Goal: Transaction & Acquisition: Download file/media

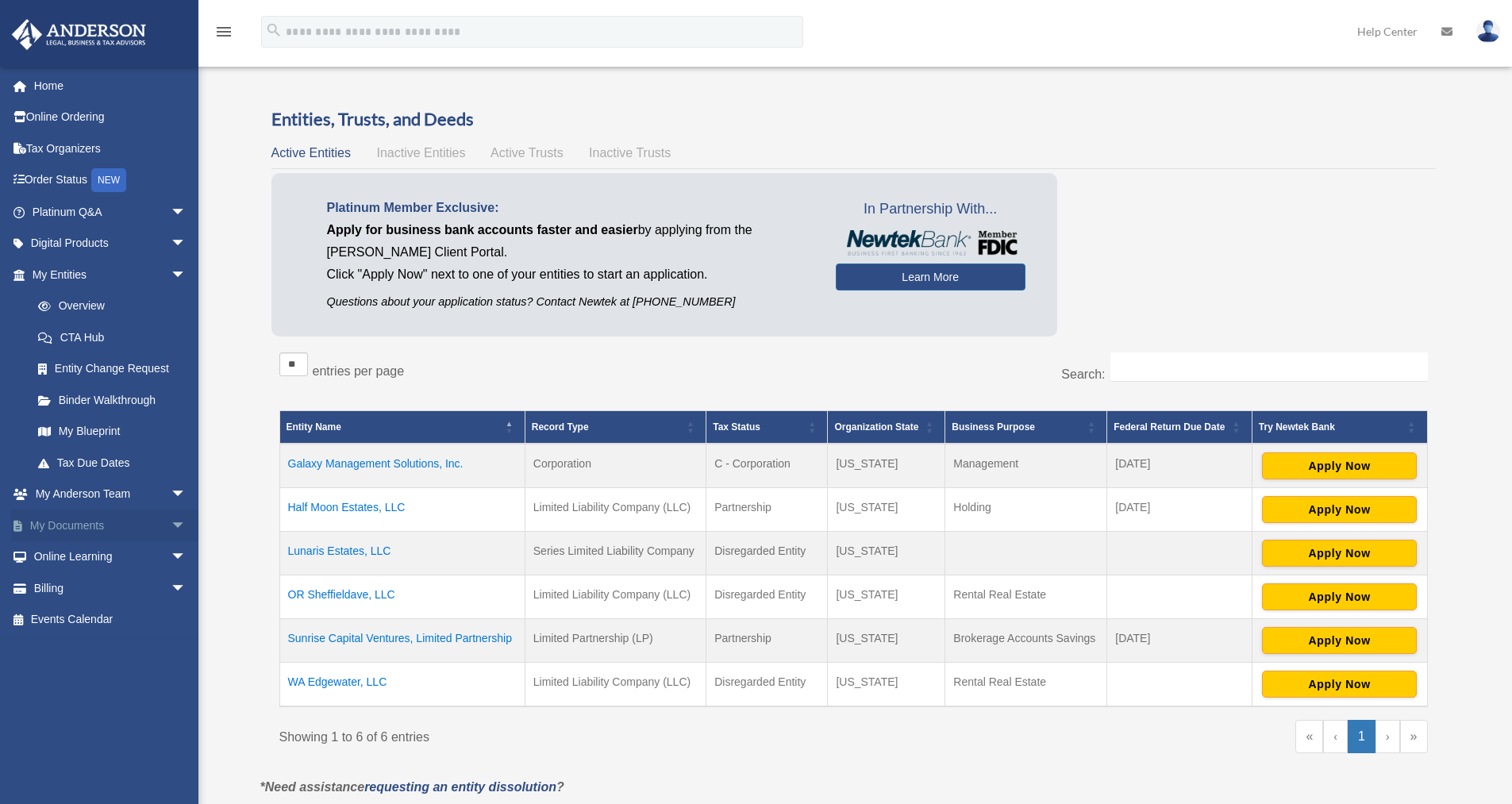
click at [171, 525] on span "arrow_drop_down" at bounding box center [187, 525] width 32 height 33
click at [70, 559] on link "Box" at bounding box center [116, 557] width 189 height 32
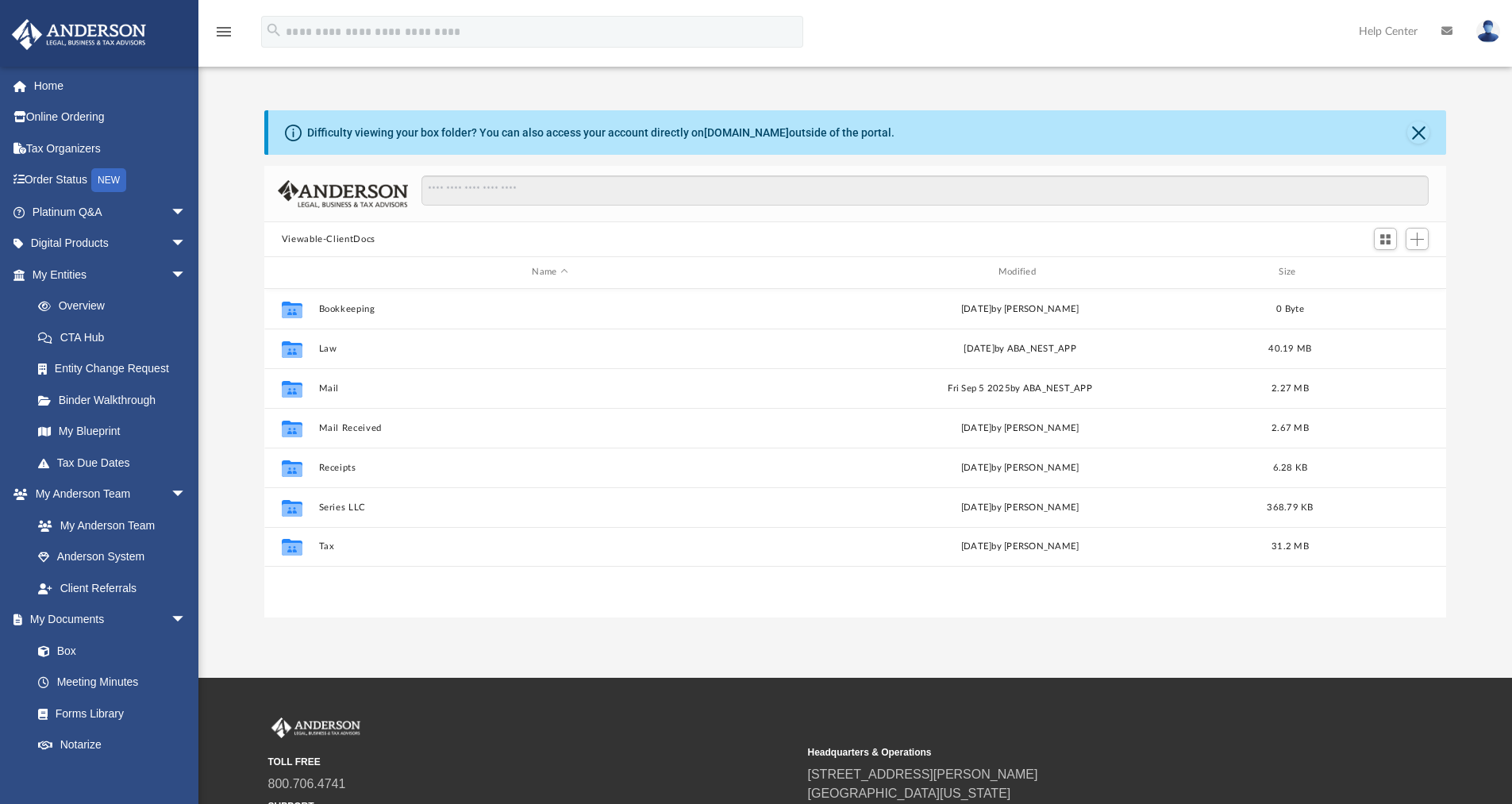
scroll to position [349, 1170]
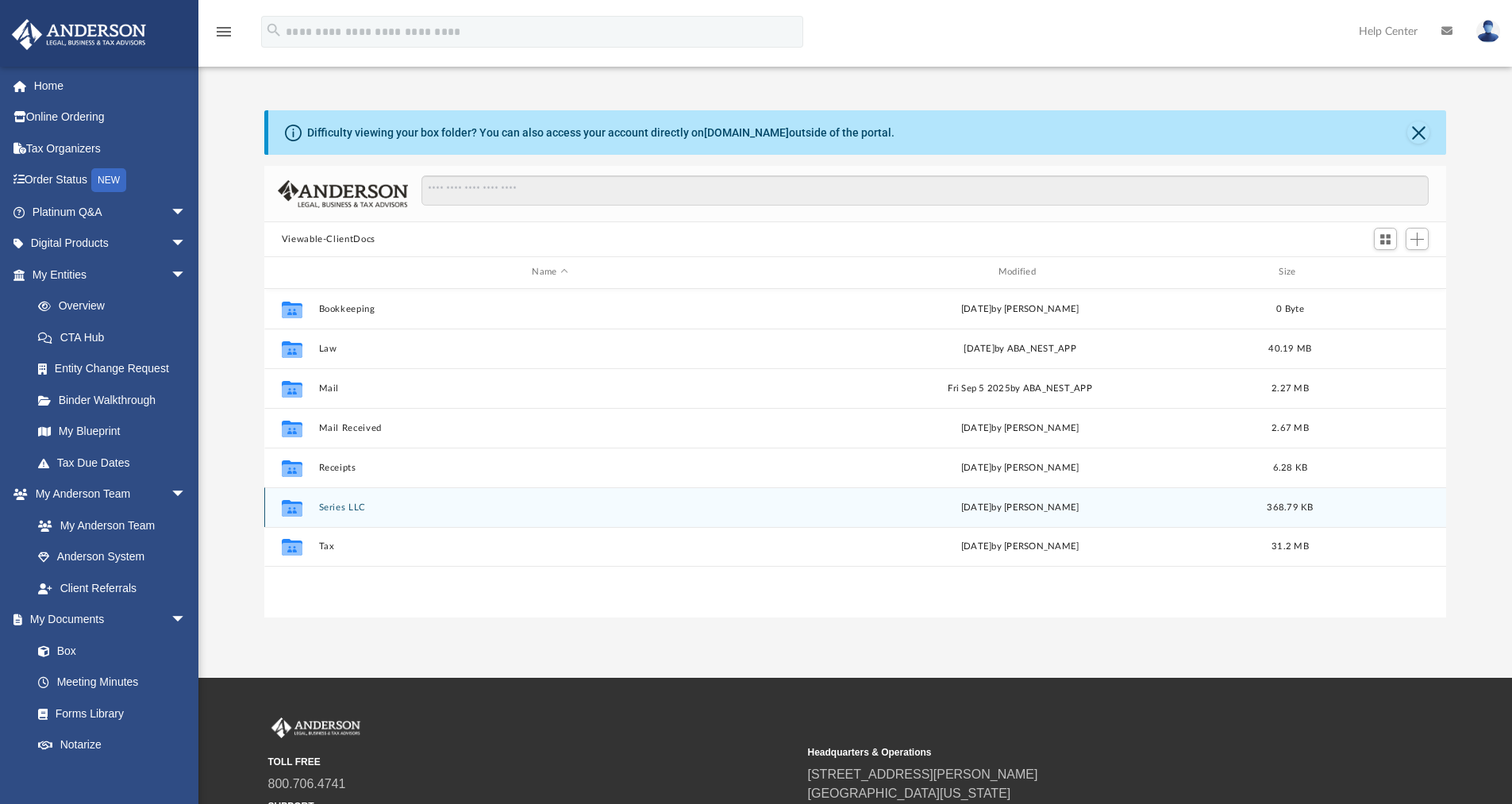
click at [347, 503] on button "Series LLC" at bounding box center [549, 508] width 462 height 10
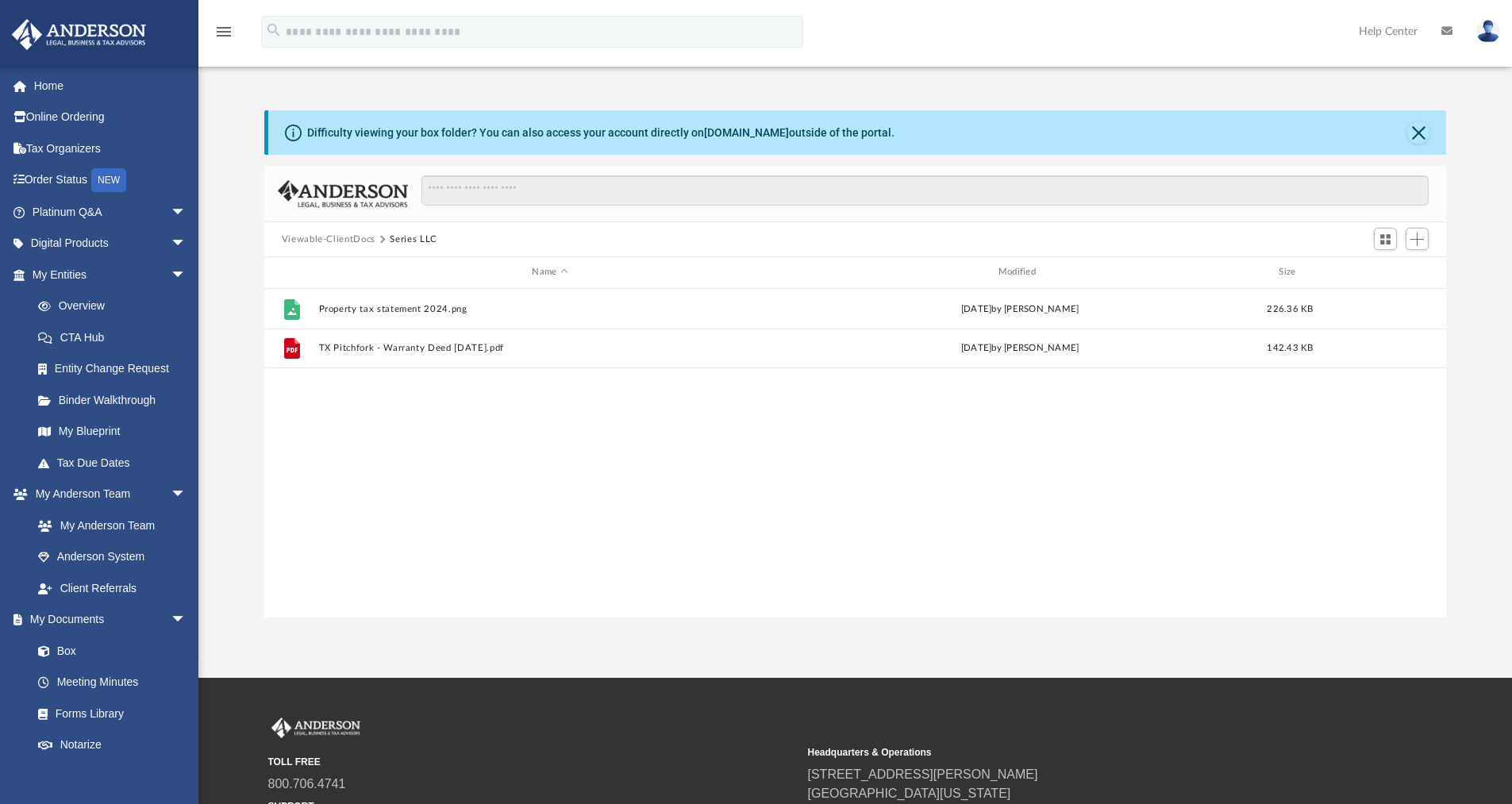
click at [364, 245] on button "Viewable-ClientDocs" at bounding box center [328, 239] width 94 height 14
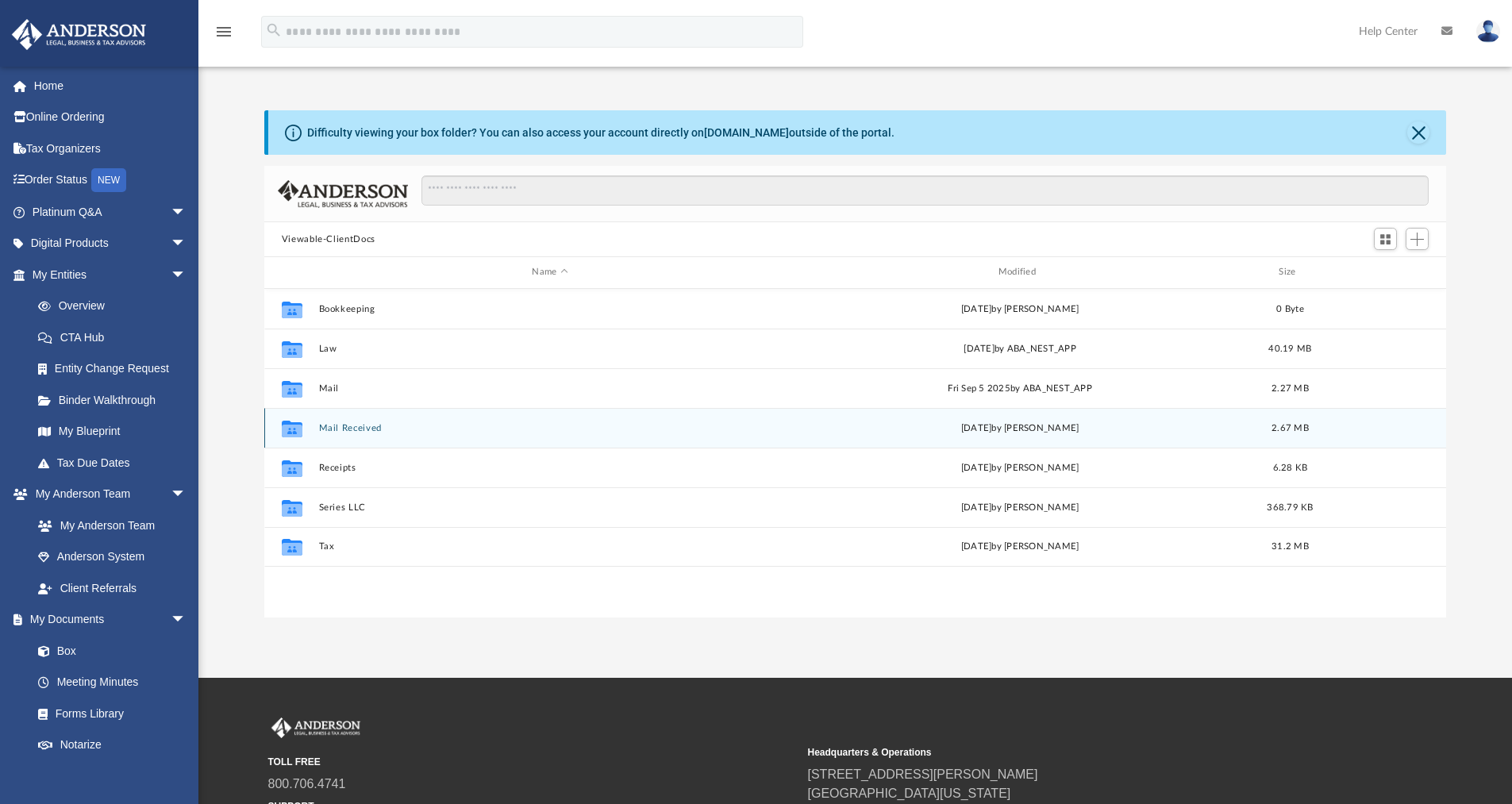
click at [339, 432] on button "Mail Received" at bounding box center [549, 428] width 462 height 10
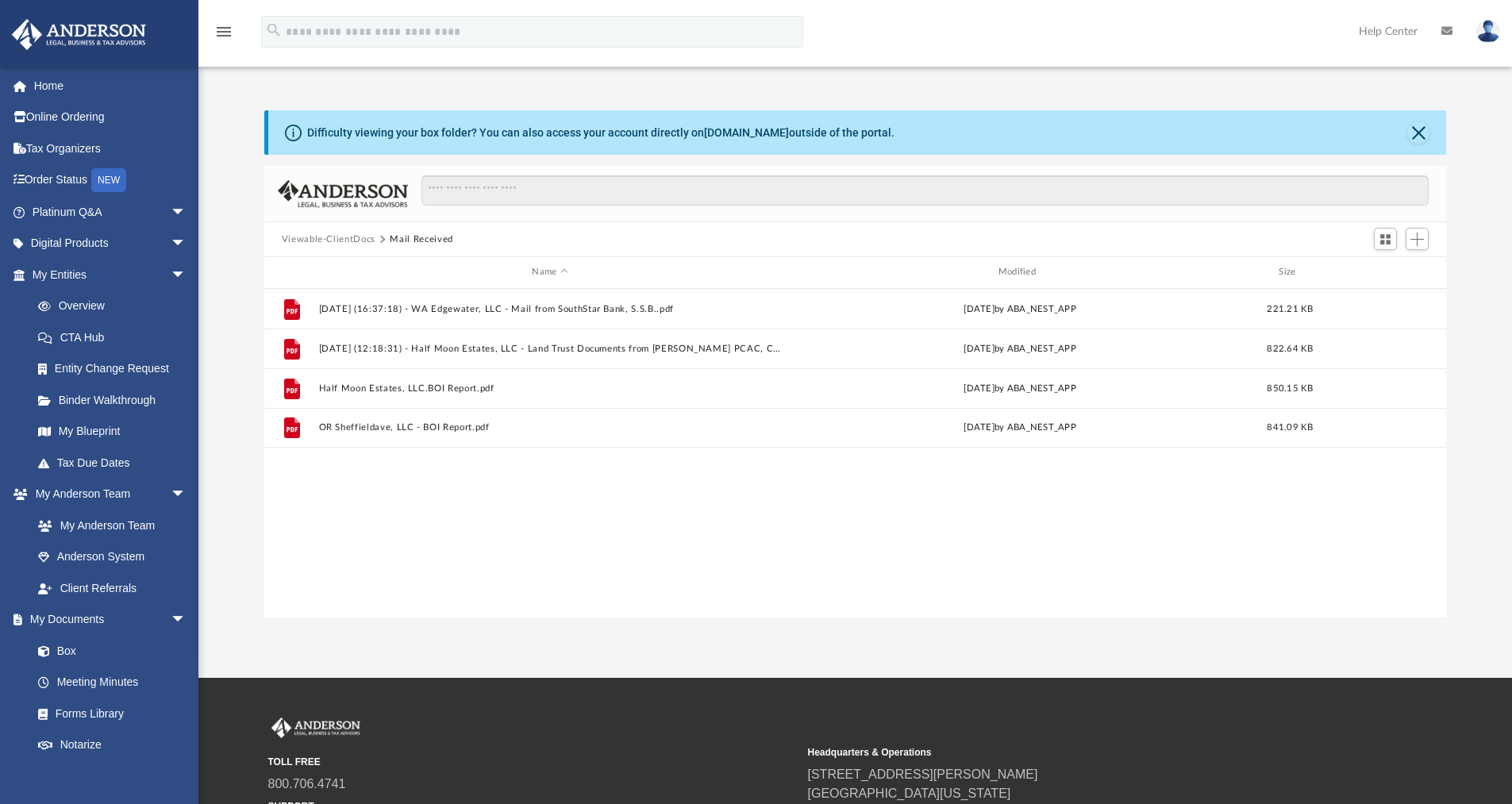
click at [374, 240] on button "Viewable-ClientDocs" at bounding box center [328, 239] width 94 height 14
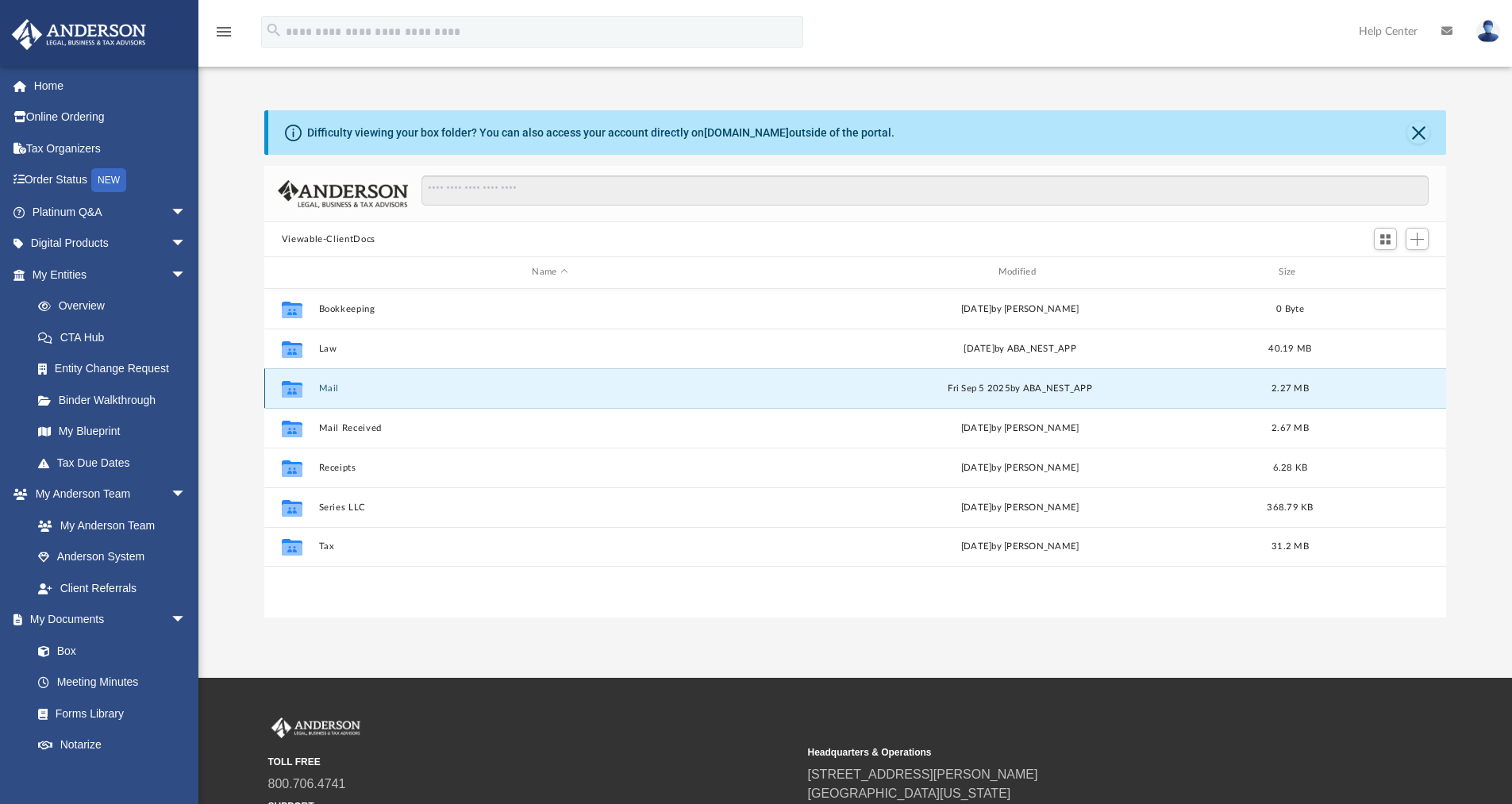
click at [354, 386] on button "Mail" at bounding box center [549, 388] width 462 height 10
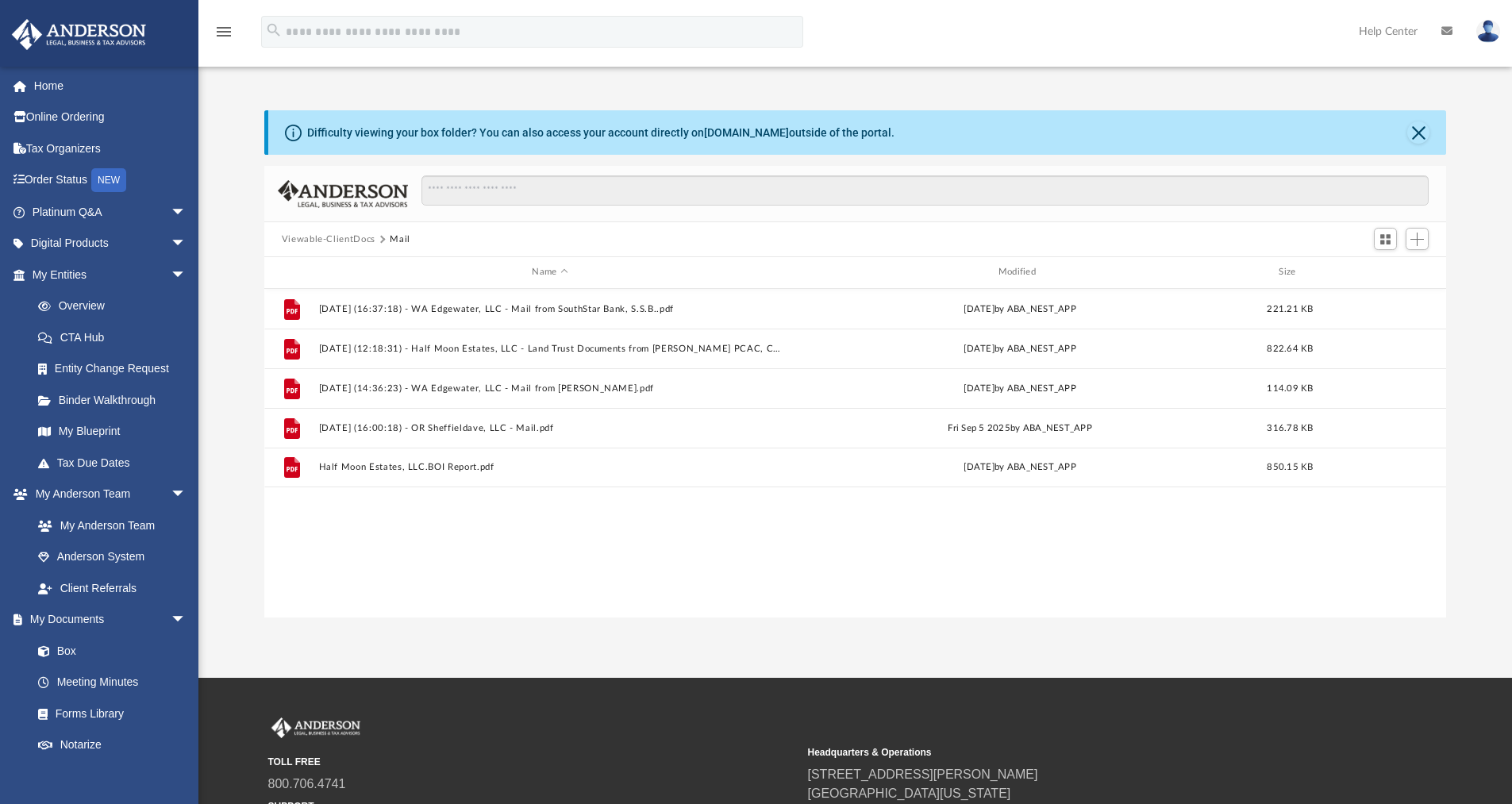
click at [343, 235] on button "Viewable-ClientDocs" at bounding box center [328, 239] width 94 height 14
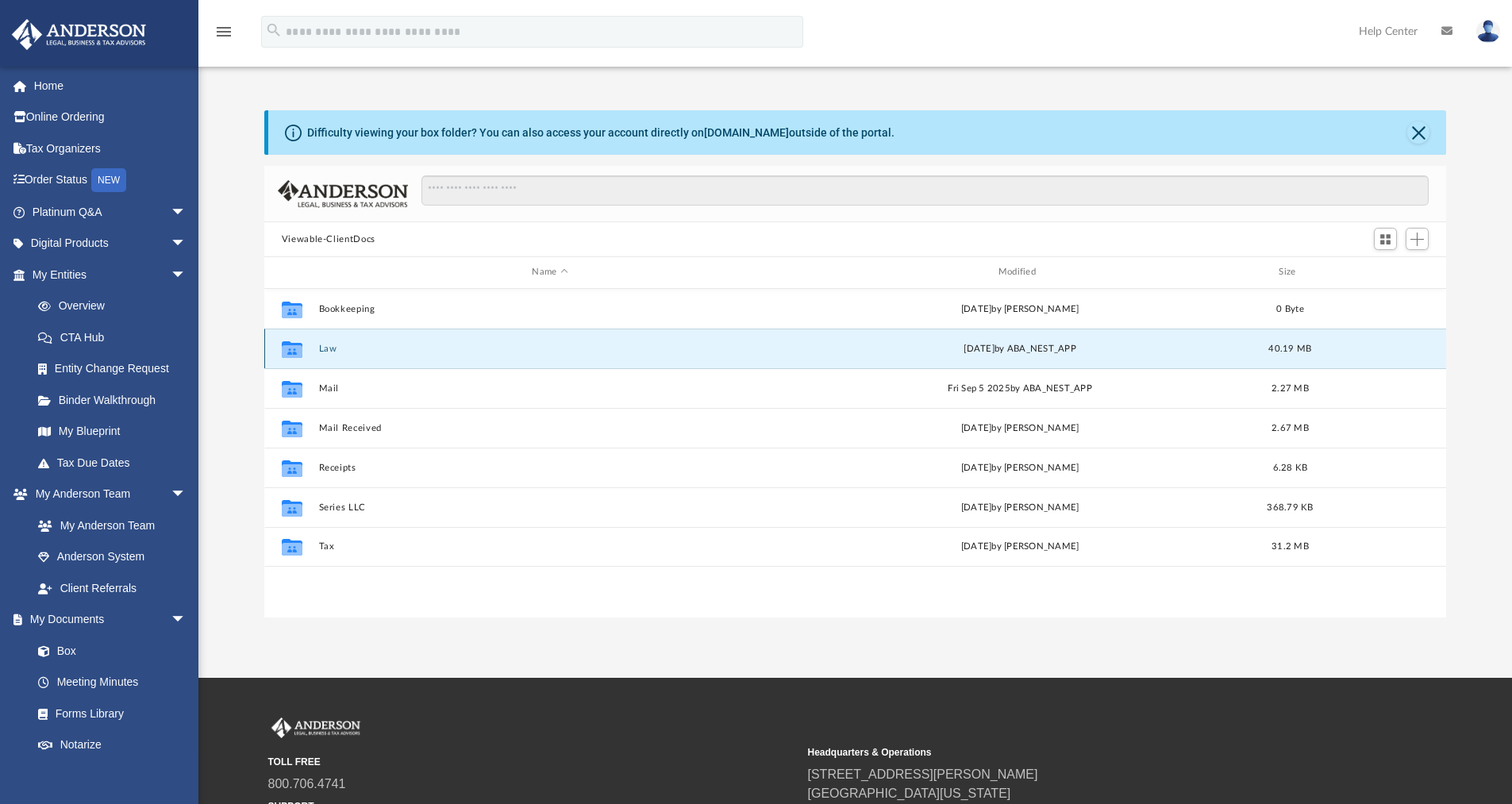
click at [326, 348] on button "Law" at bounding box center [549, 348] width 462 height 10
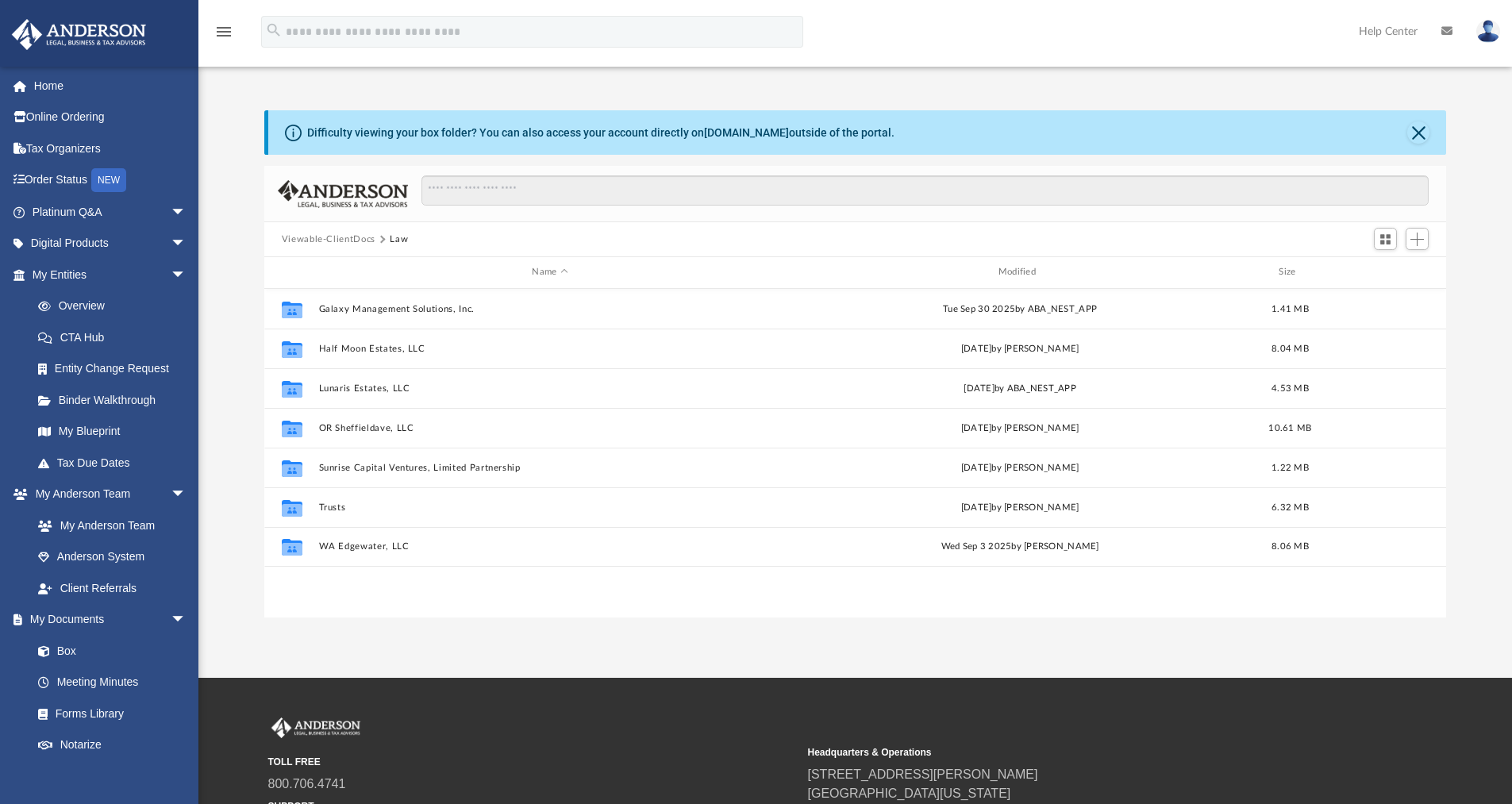
click at [362, 243] on button "Viewable-ClientDocs" at bounding box center [328, 239] width 94 height 14
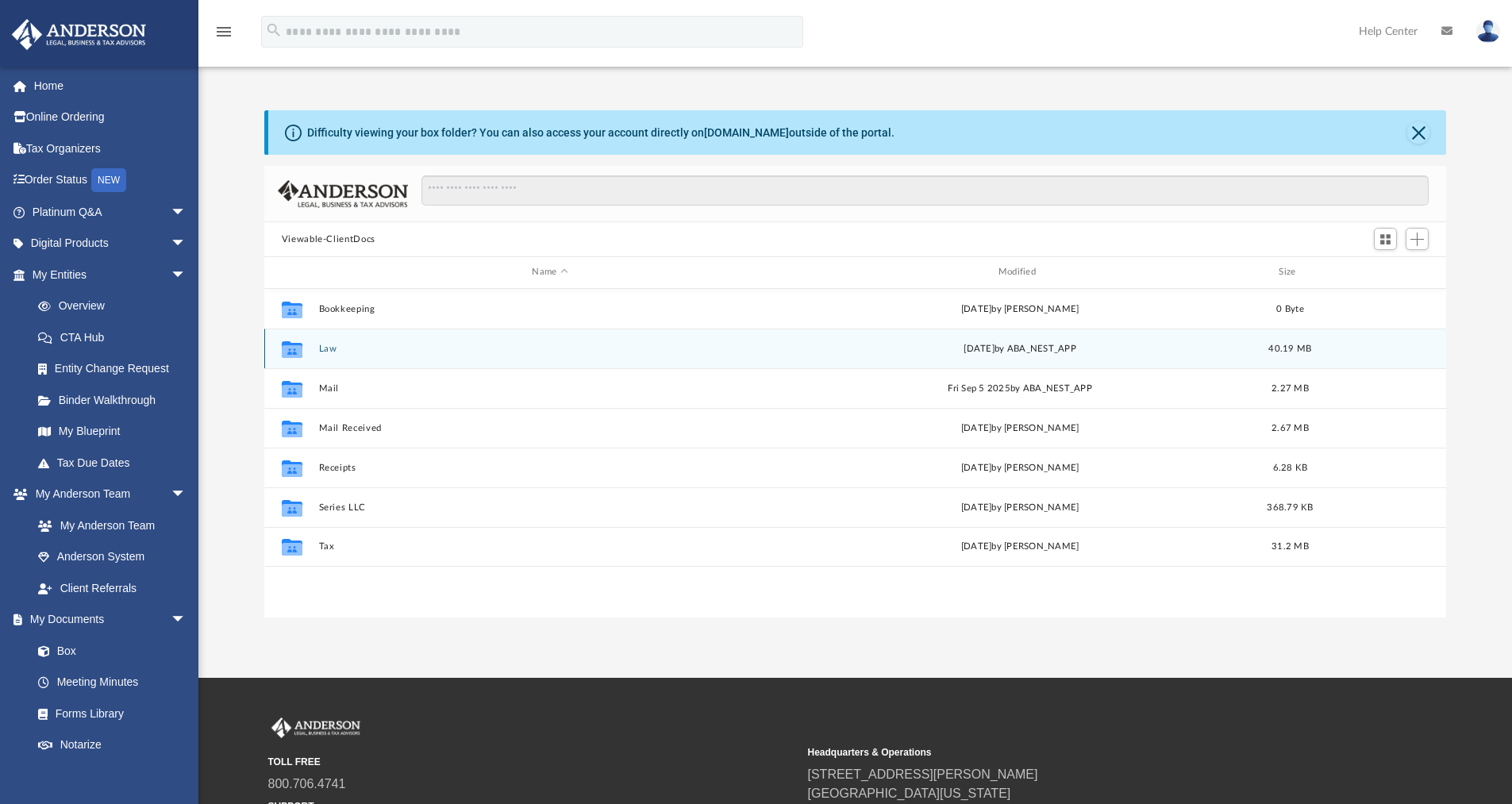
click at [321, 351] on button "Law" at bounding box center [549, 348] width 462 height 10
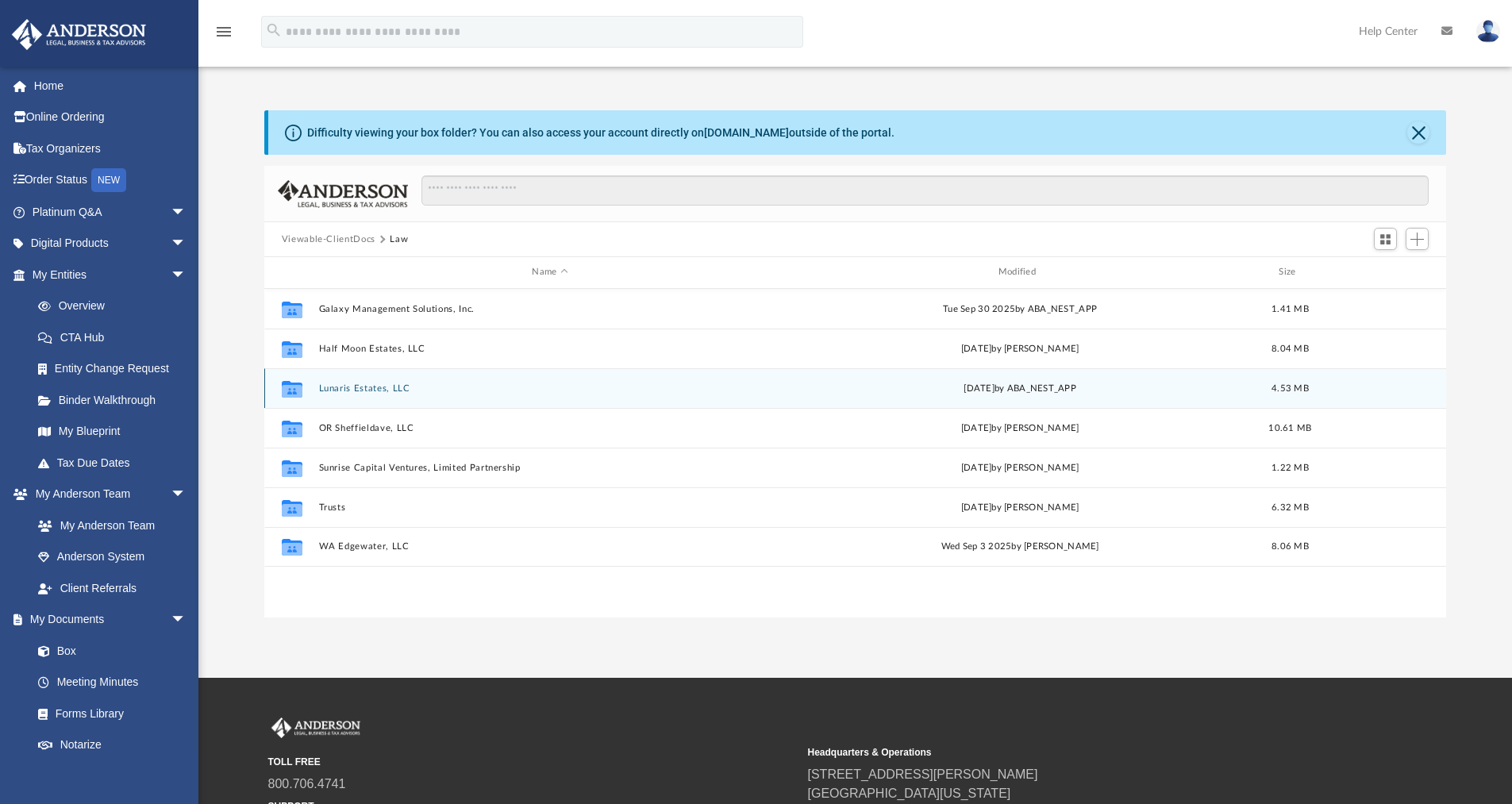
click at [332, 385] on button "Lunaris Estates, LLC" at bounding box center [549, 388] width 462 height 10
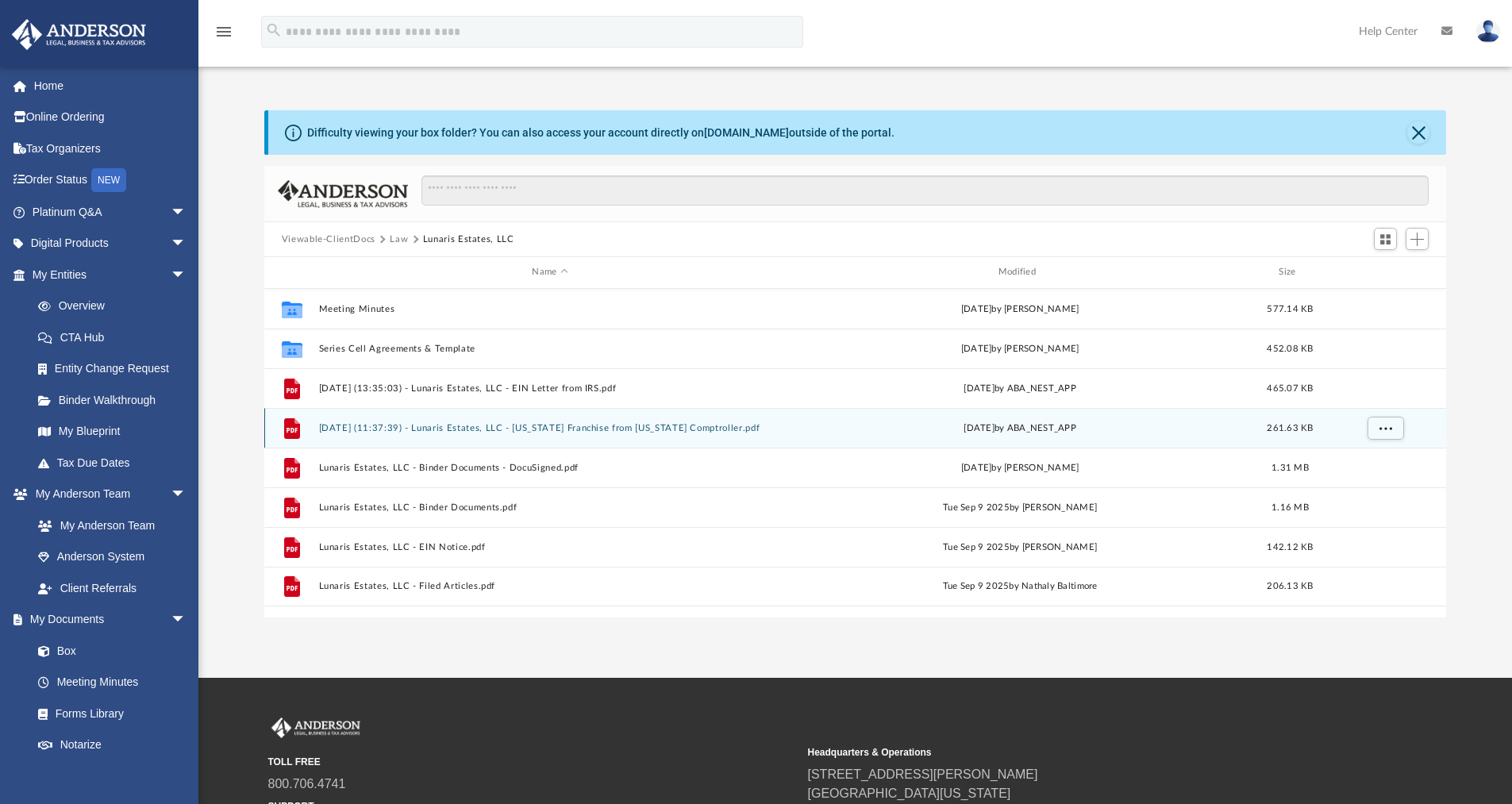
click at [481, 425] on button "[DATE] (11:37:39) - Lunaris Estates, LLC - [US_STATE] Franchise from [US_STATE]…" at bounding box center [549, 428] width 462 height 10
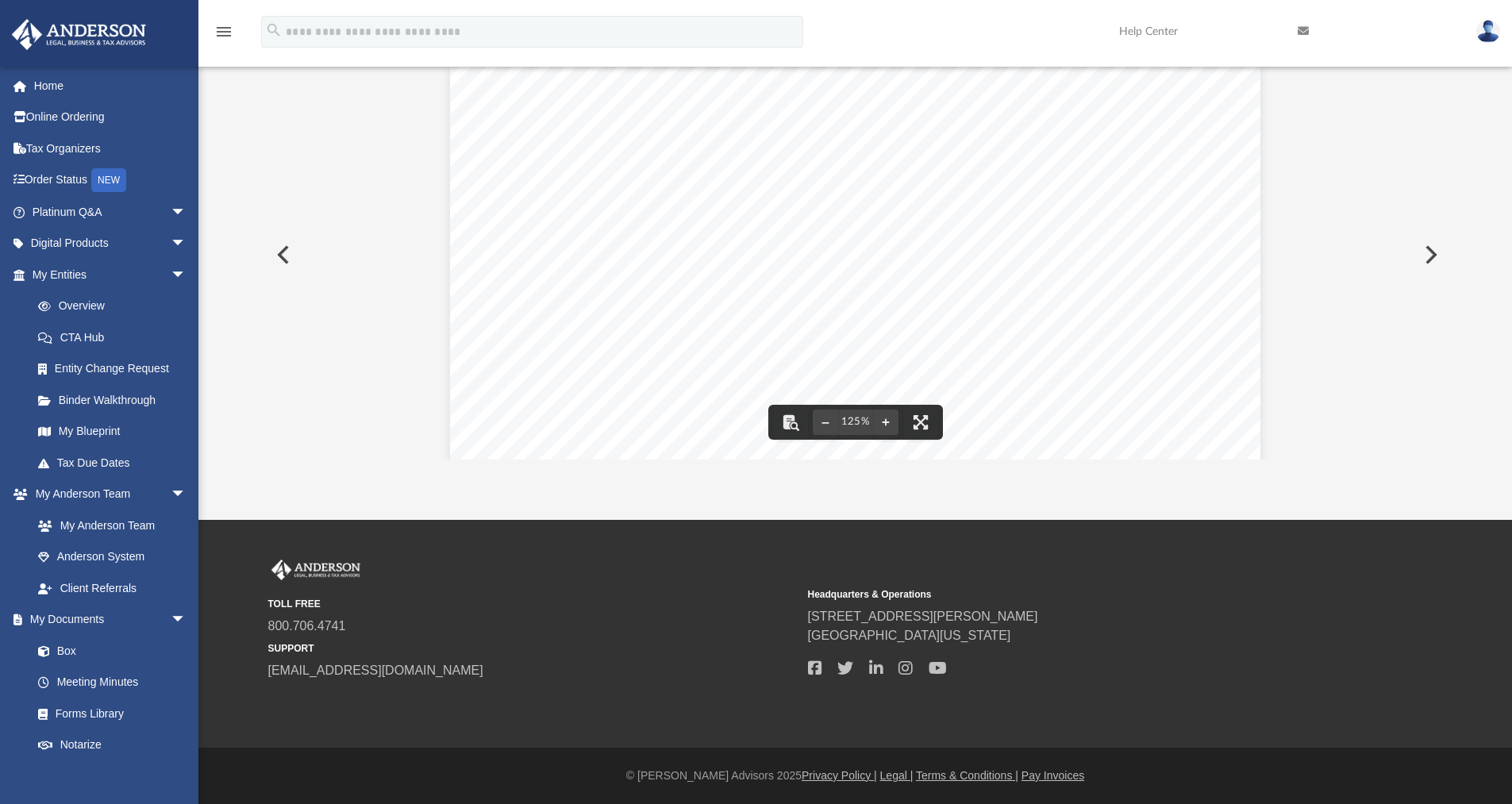
scroll to position [0, 0]
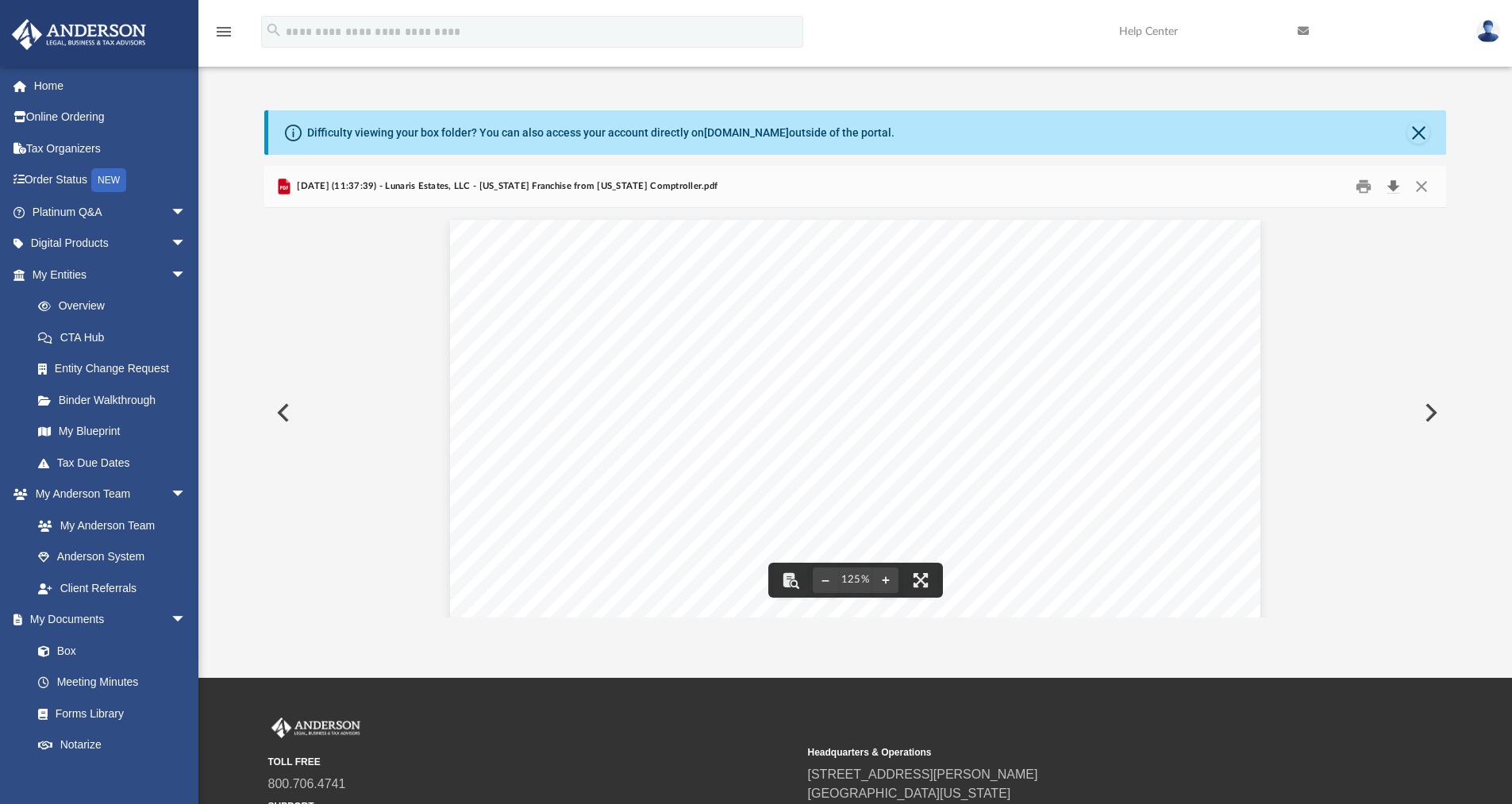
click at [1397, 191] on button "Download" at bounding box center [1393, 187] width 28 height 24
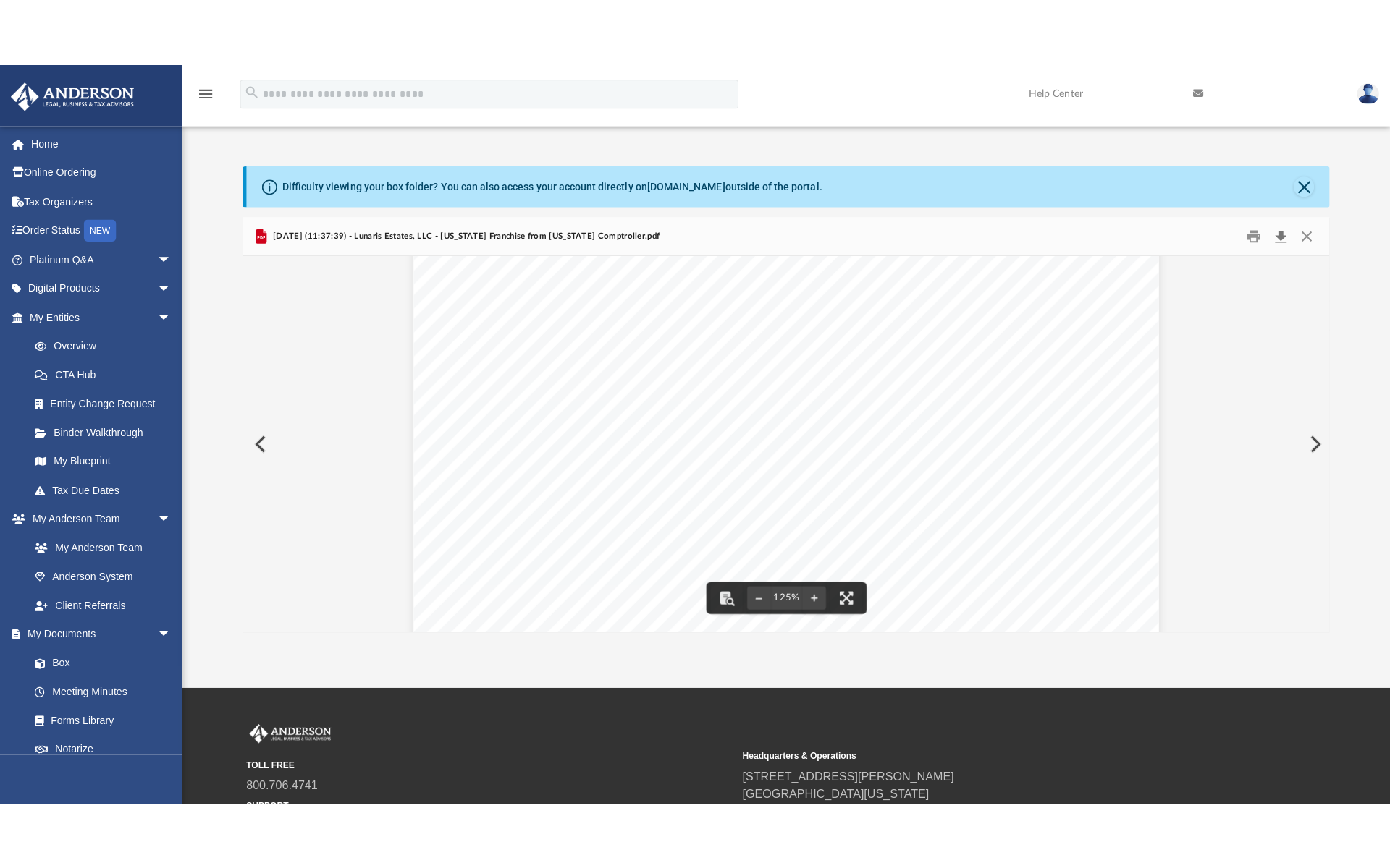
scroll to position [289, 0]
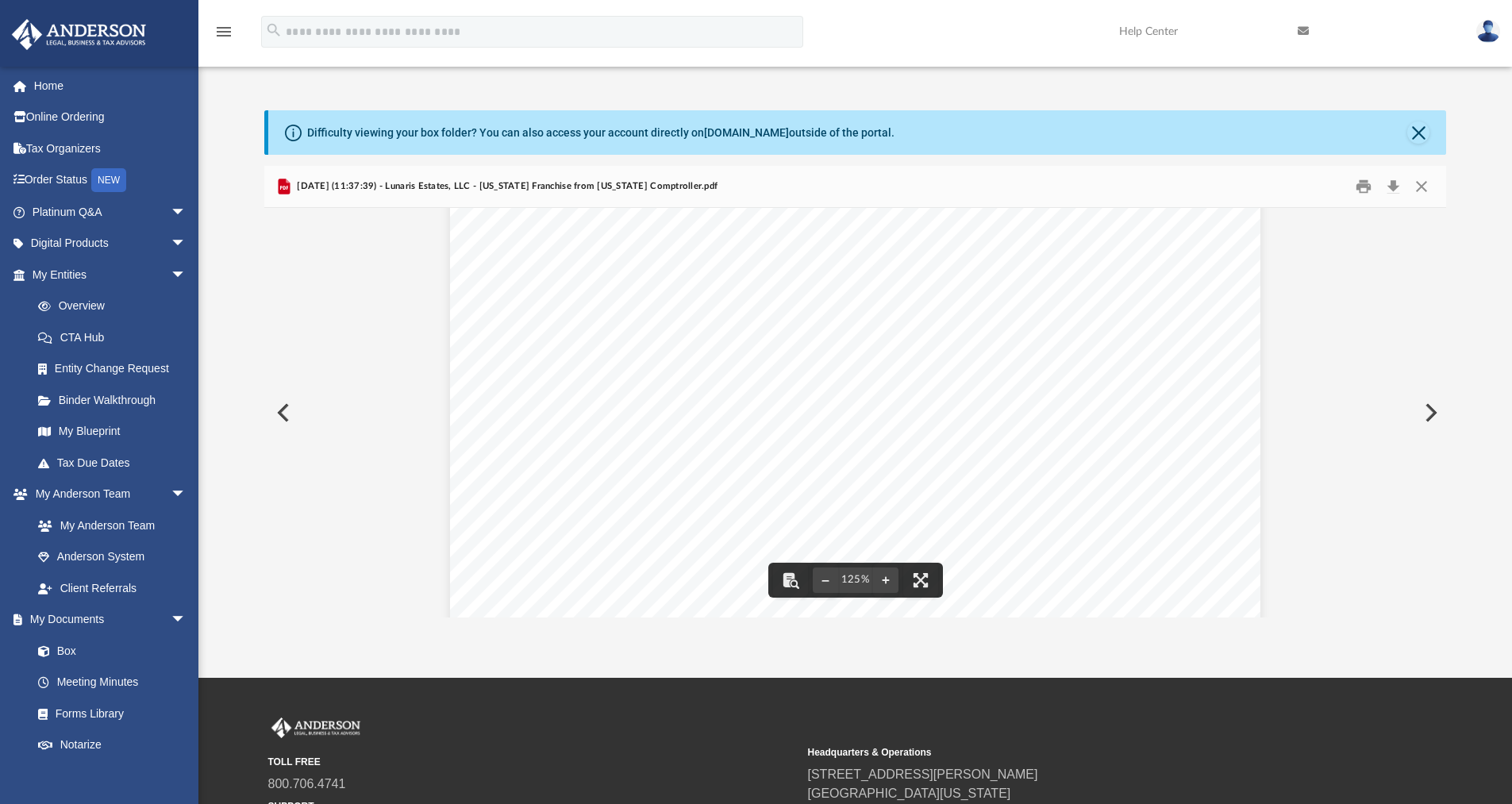
click at [894, 343] on div "Page 1" at bounding box center [855, 424] width 810 height 1043
click at [925, 580] on button "File preview" at bounding box center [920, 580] width 35 height 35
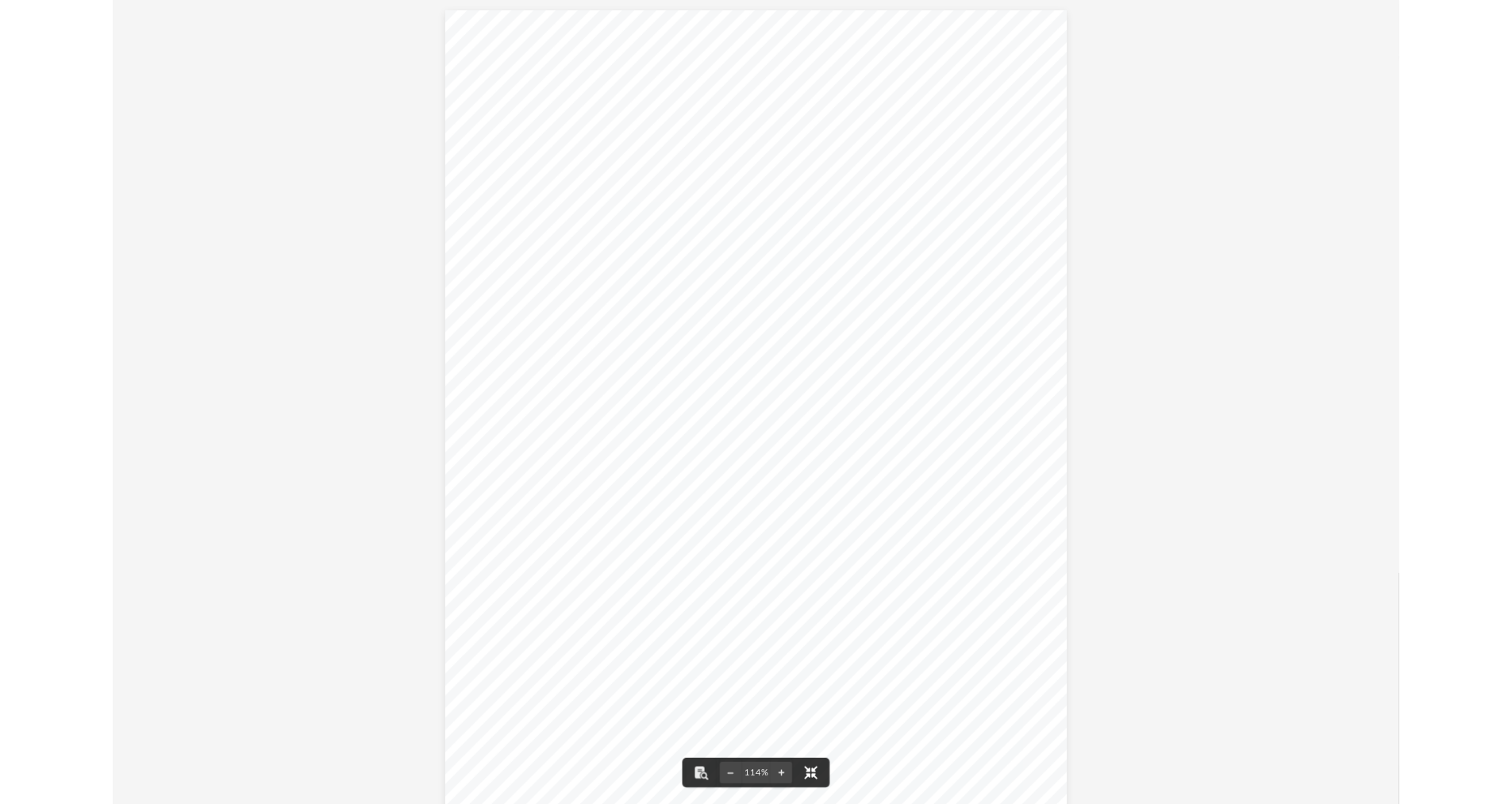
scroll to position [349, 1170]
